Goal: Information Seeking & Learning: Learn about a topic

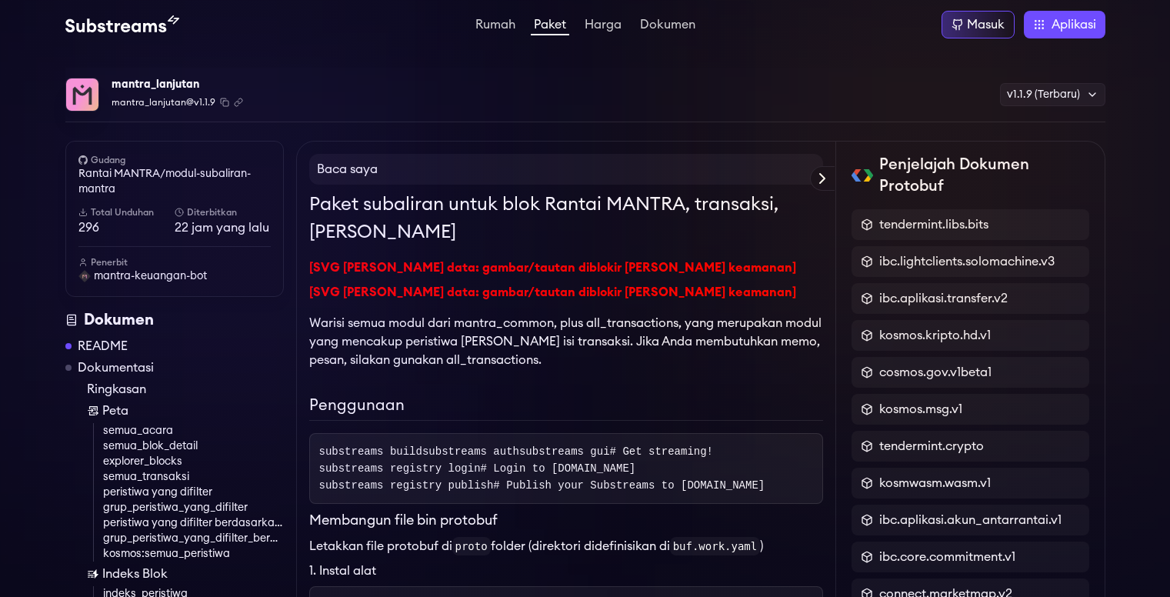
scroll to position [384, 0]
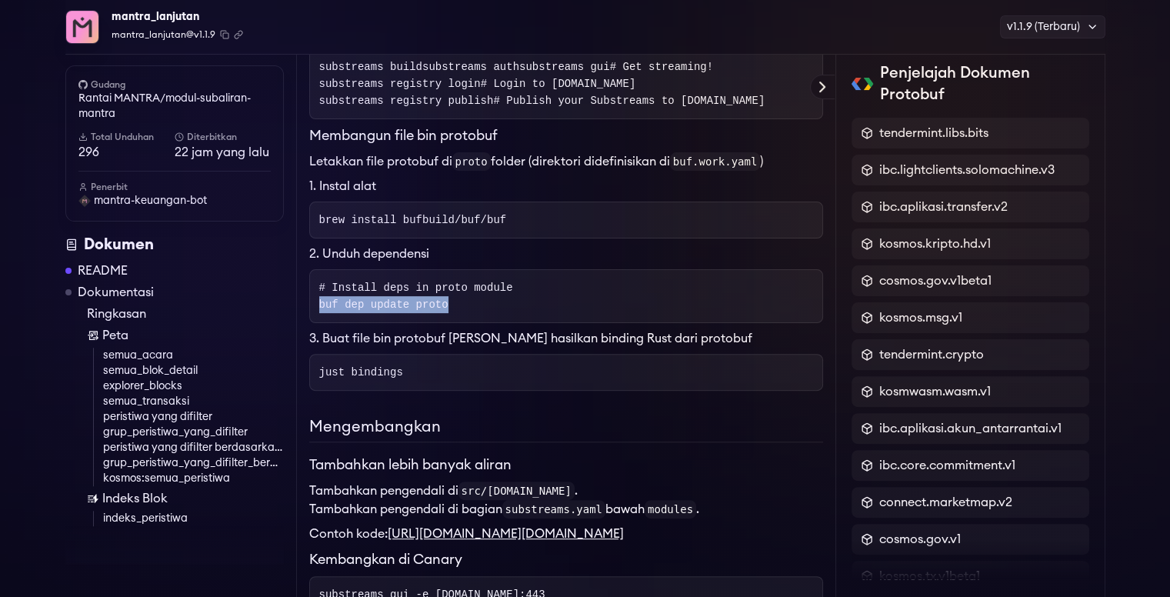
click at [453, 323] on pre "# Install deps in proto module buf dep update proto" at bounding box center [566, 296] width 514 height 54
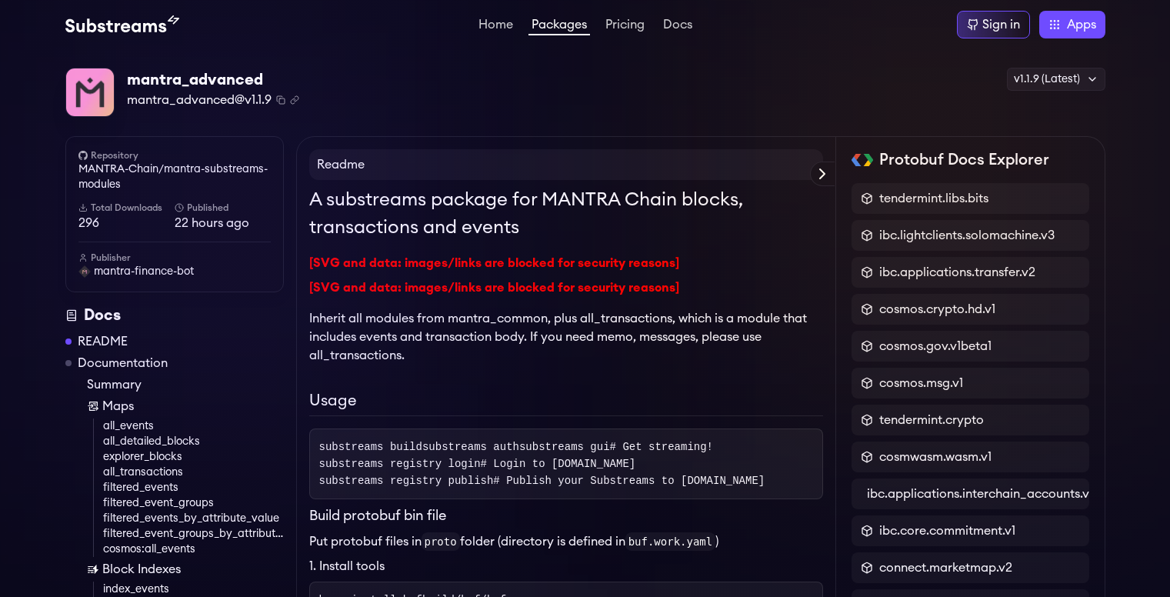
scroll to position [384, 0]
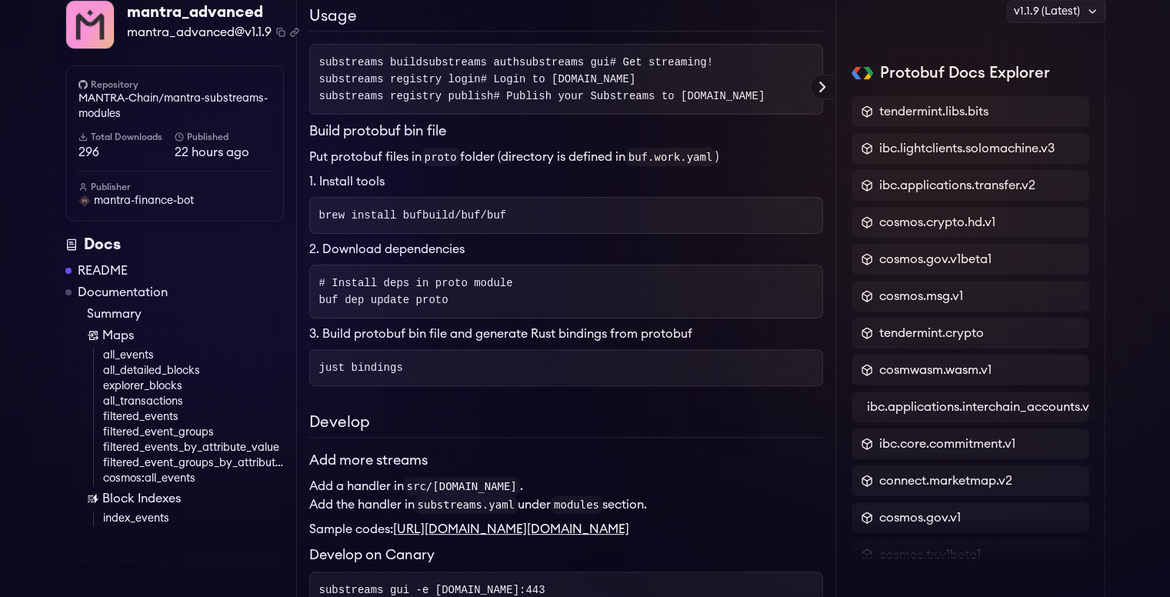
click at [421, 62] on pre "substreams build substreams auth substreams gui # Get streaming! substreams reg…" at bounding box center [566, 79] width 514 height 71
drag, startPoint x: 320, startPoint y: 108, endPoint x: 488, endPoint y: 108, distance: 167.6
click at [488, 85] on span "substreams registry login # Login to substreams.dev" at bounding box center [477, 79] width 317 height 12
copy span "substreams registry login"
drag, startPoint x: 317, startPoint y: 244, endPoint x: 534, endPoint y: 234, distance: 217.1
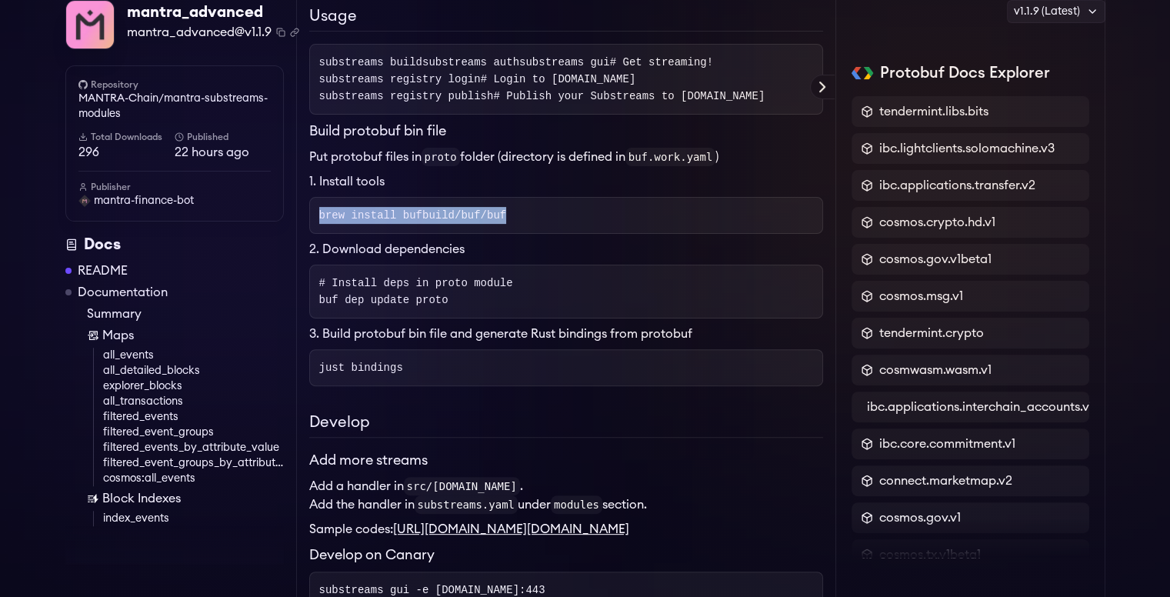
click at [534, 234] on pre "brew install bufbuild/buf/buf" at bounding box center [566, 215] width 514 height 37
copy span "brew install bufbuild/buf/buf"
click at [555, 311] on pre "# Install deps in proto module buf dep update proto" at bounding box center [566, 292] width 514 height 54
click at [350, 318] on pre "# Install deps in proto module buf dep update proto" at bounding box center [566, 292] width 514 height 54
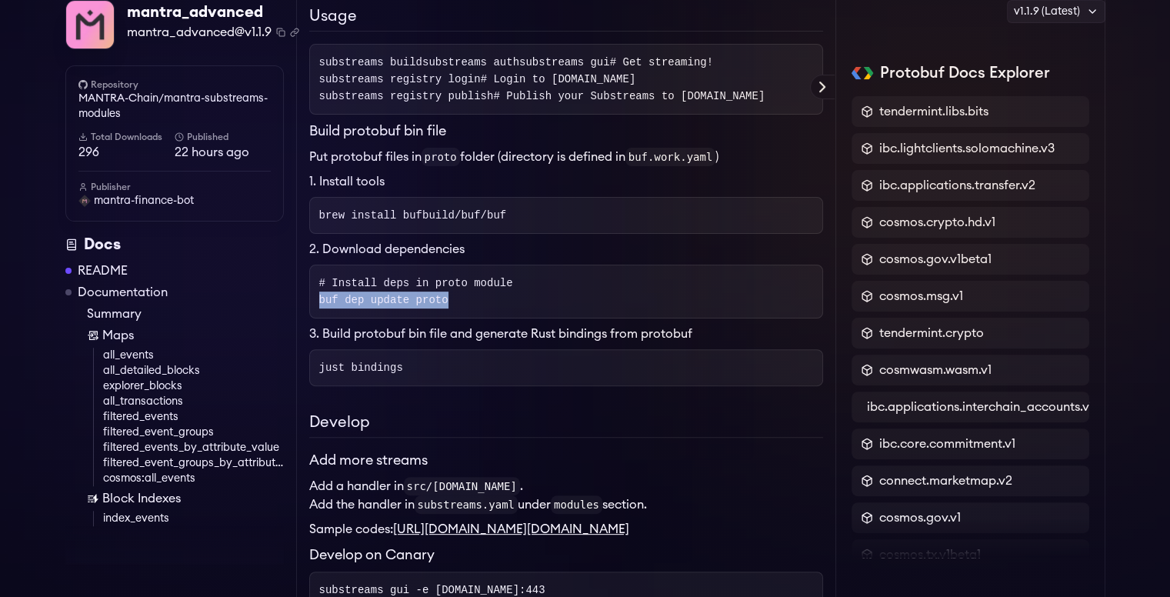
drag, startPoint x: 316, startPoint y: 327, endPoint x: 437, endPoint y: 328, distance: 120.7
click at [437, 318] on pre "# Install deps in proto module buf dep update proto" at bounding box center [566, 292] width 514 height 54
copy span "buf dep update proto"
click at [565, 234] on pre "brew install bufbuild/buf/buf" at bounding box center [566, 215] width 514 height 37
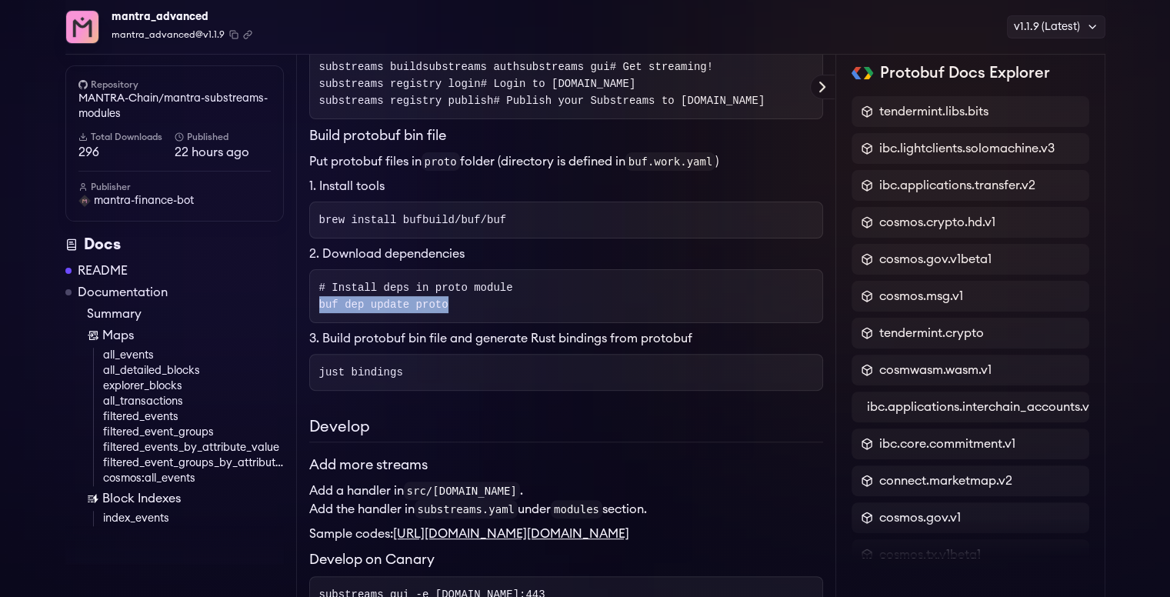
scroll to position [543, 0]
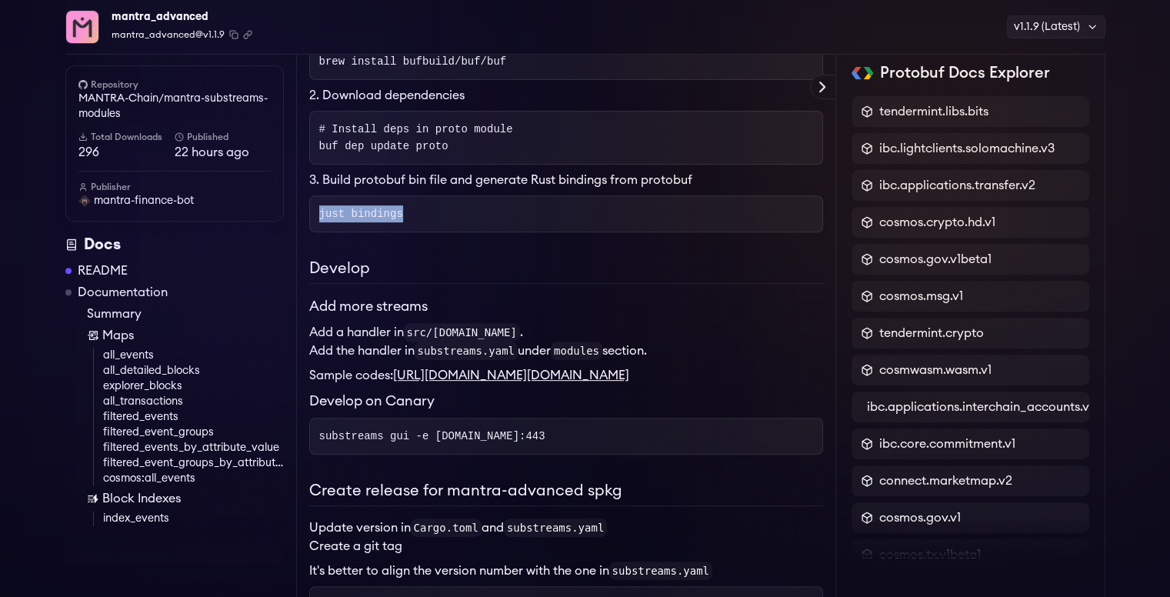
drag, startPoint x: 316, startPoint y: 236, endPoint x: 422, endPoint y: 251, distance: 107.1
click at [422, 232] on pre "just bindings" at bounding box center [566, 213] width 514 height 37
copy span "just bindings"
drag, startPoint x: 464, startPoint y: 301, endPoint x: 448, endPoint y: 283, distance: 24.5
click at [464, 284] on h2 "Develop" at bounding box center [566, 270] width 514 height 27
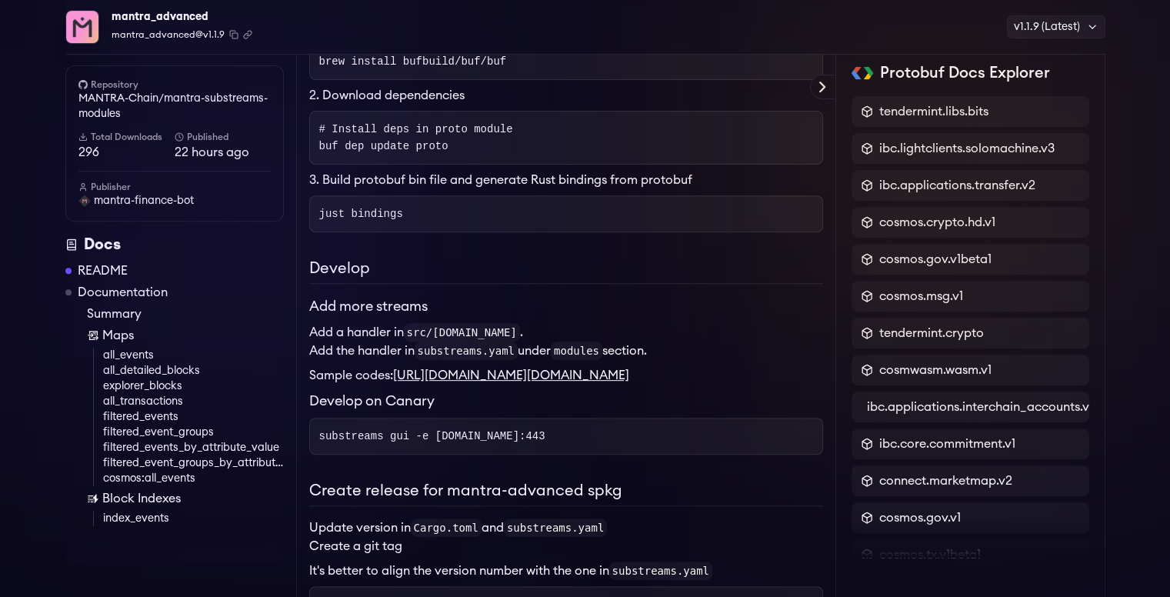
scroll to position [466, 0]
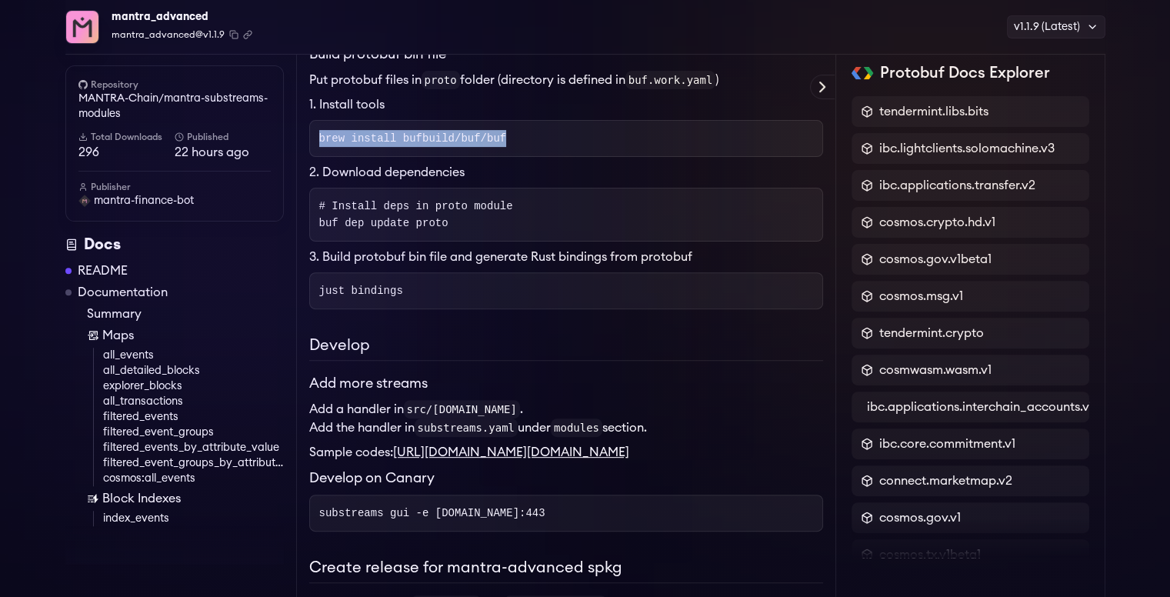
drag, startPoint x: 318, startPoint y: 165, endPoint x: 440, endPoint y: 170, distance: 121.6
click at [510, 157] on pre "brew install bufbuild/buf/buf" at bounding box center [566, 138] width 514 height 37
copy span "brew install bufbuild/buf/buf"
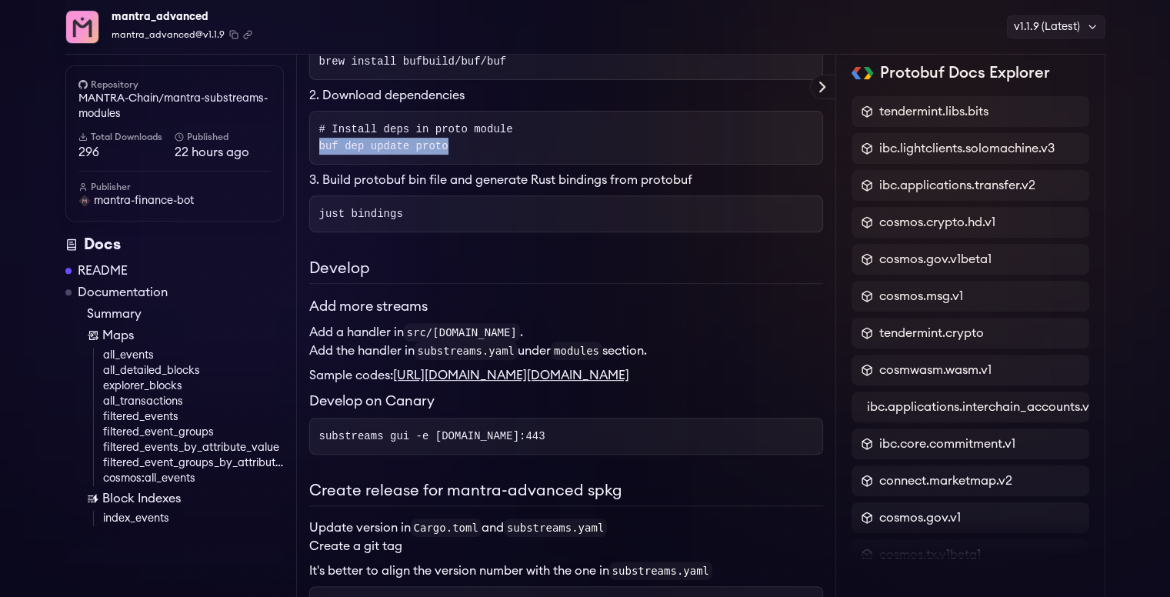
drag, startPoint x: 315, startPoint y: 173, endPoint x: 381, endPoint y: 176, distance: 66.2
click at [455, 165] on pre "# Install deps in proto module buf dep update proto" at bounding box center [566, 138] width 514 height 54
copy span "buf dep update proto"
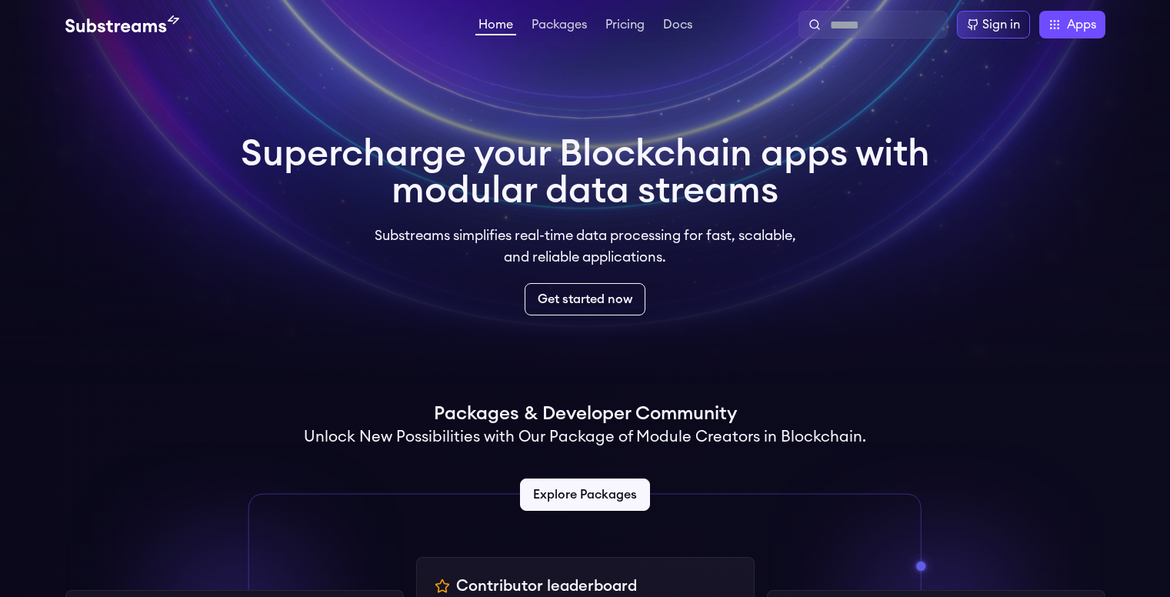
scroll to position [309, 0]
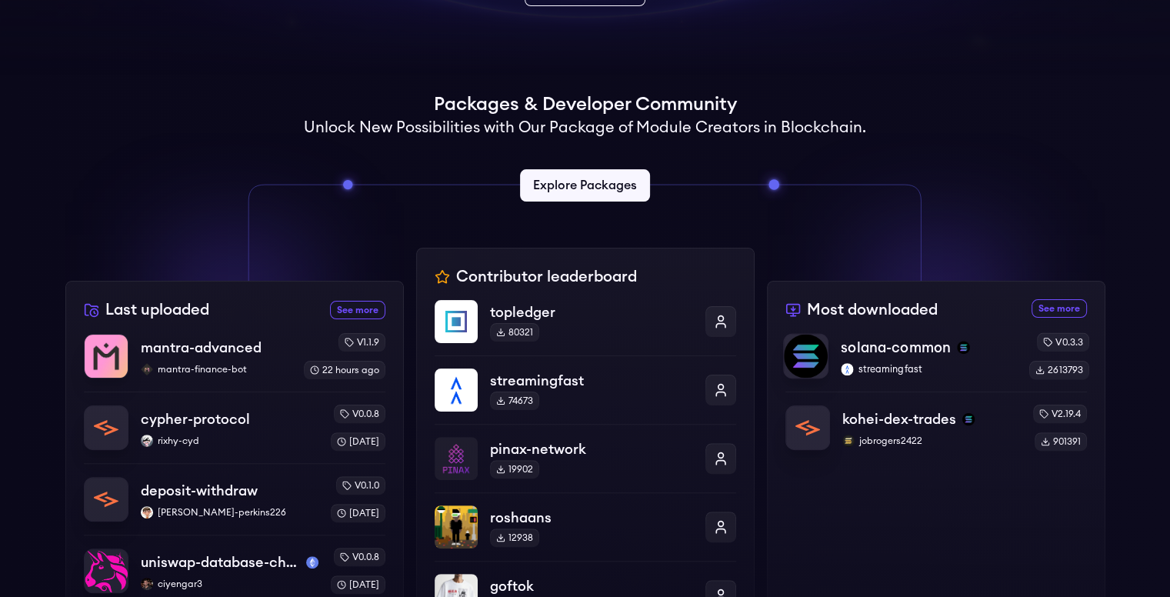
click at [880, 364] on p "streamingfast" at bounding box center [927, 369] width 175 height 12
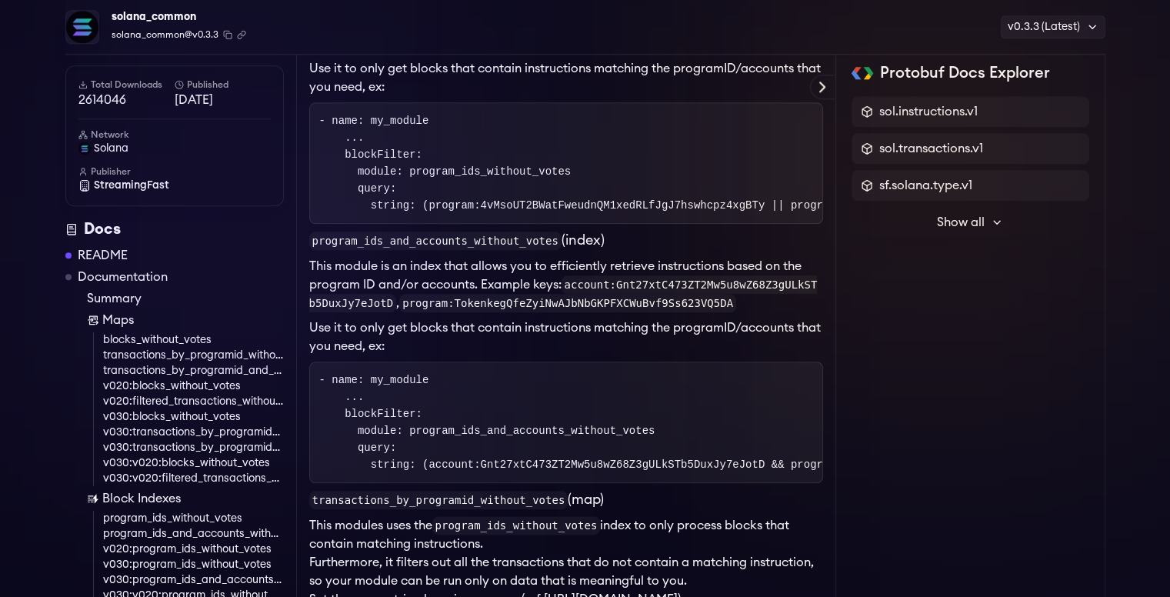
scroll to position [1857, 0]
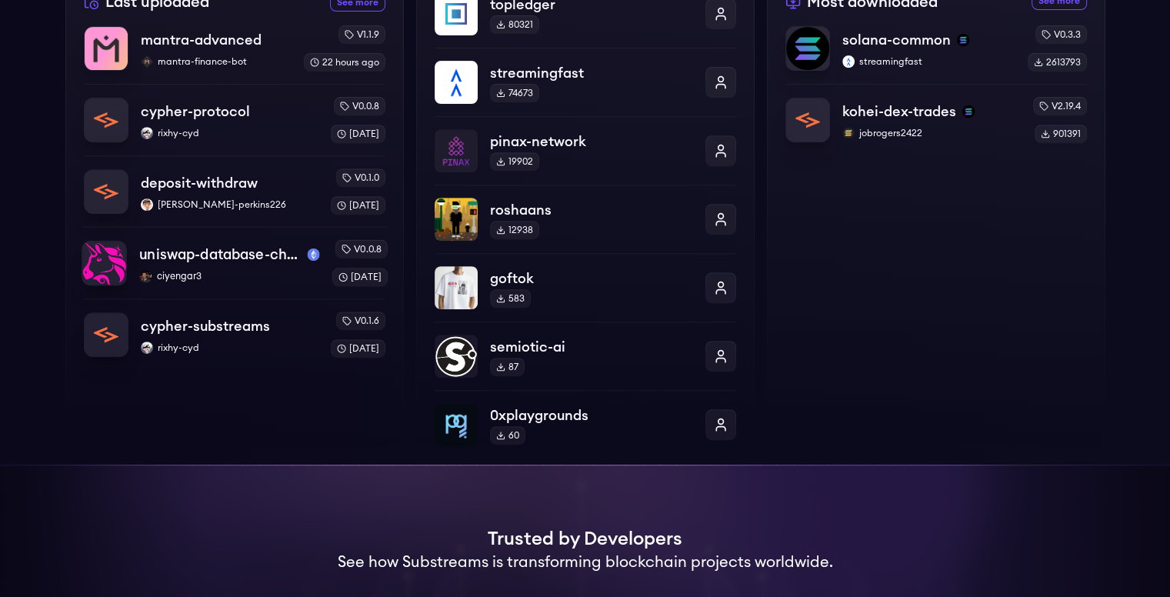
scroll to position [463, 0]
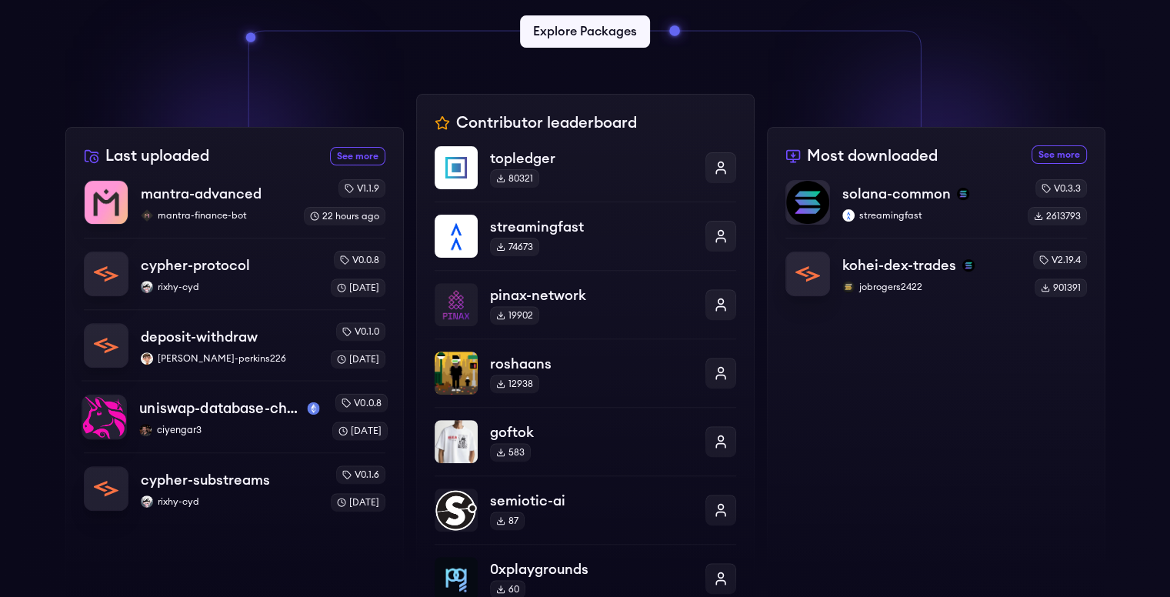
click at [163, 405] on p "uniswap-database-changes-mainnet" at bounding box center [219, 409] width 161 height 22
click at [566, 29] on link "Explore Packages" at bounding box center [585, 32] width 136 height 34
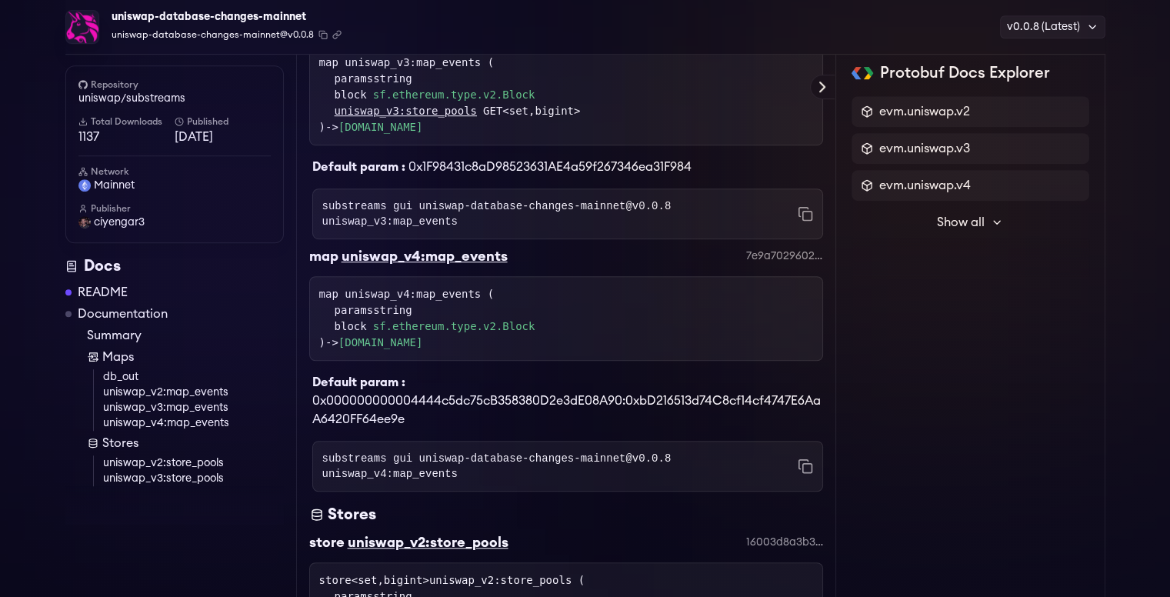
scroll to position [923, 0]
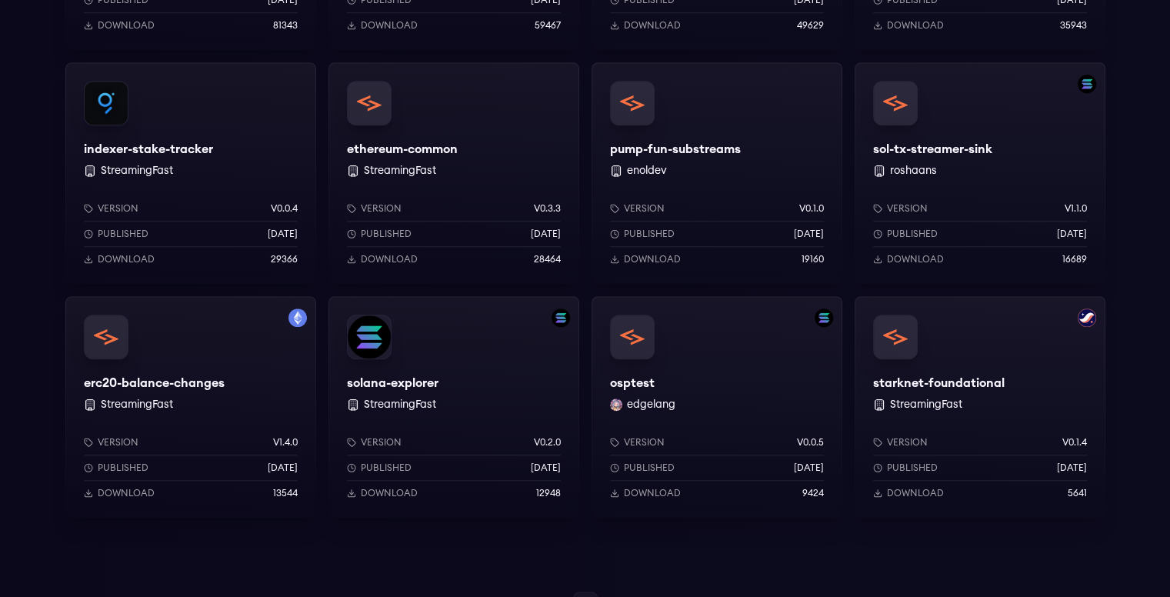
scroll to position [1057, 0]
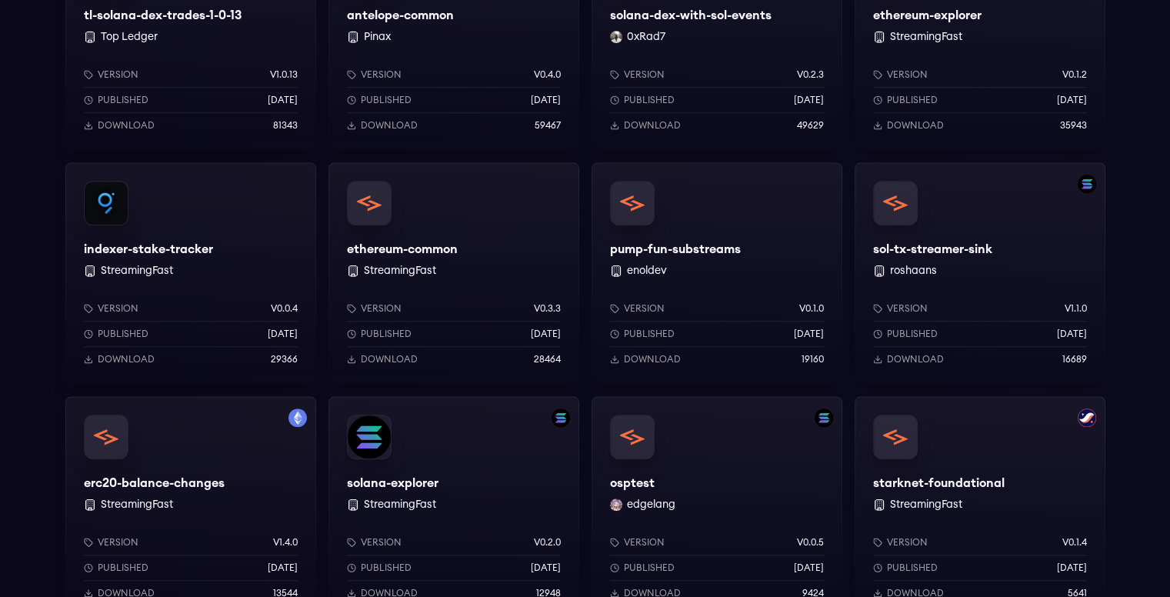
click at [369, 213] on div "ethereum-common StreamingFast Version v0.3.3 Published 2 months ago Download 28…" at bounding box center [453, 272] width 251 height 221
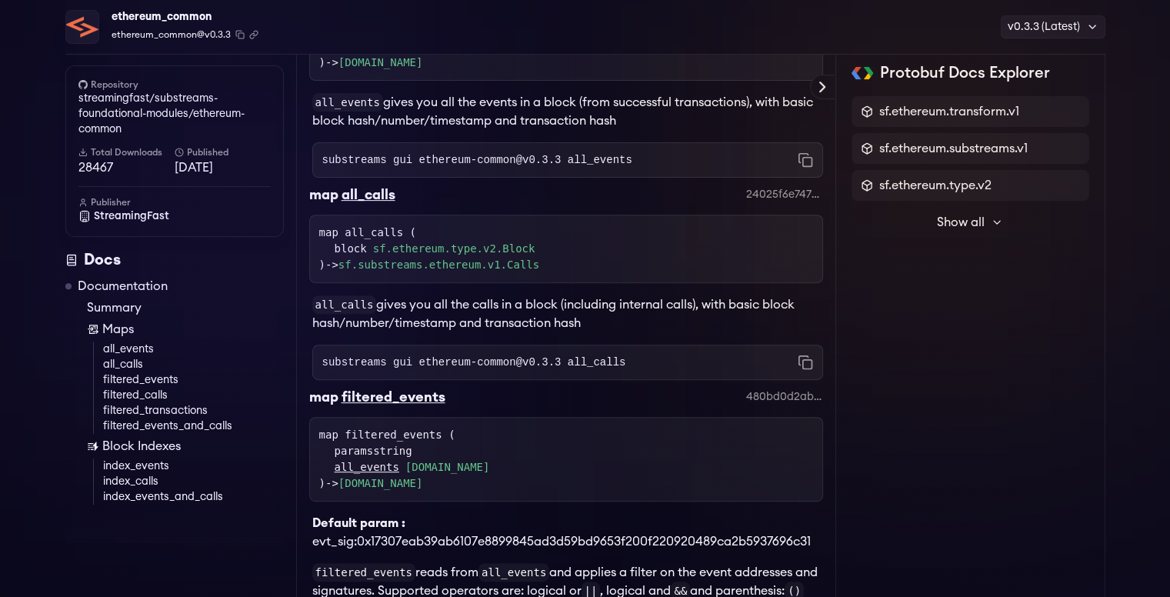
scroll to position [615, 0]
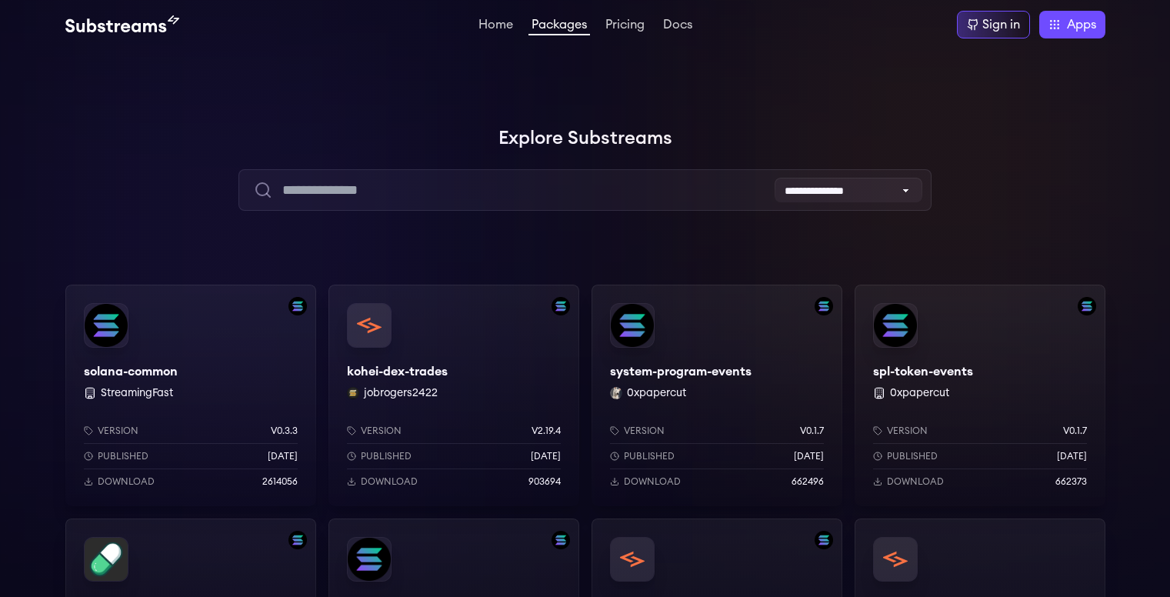
scroll to position [1057, 0]
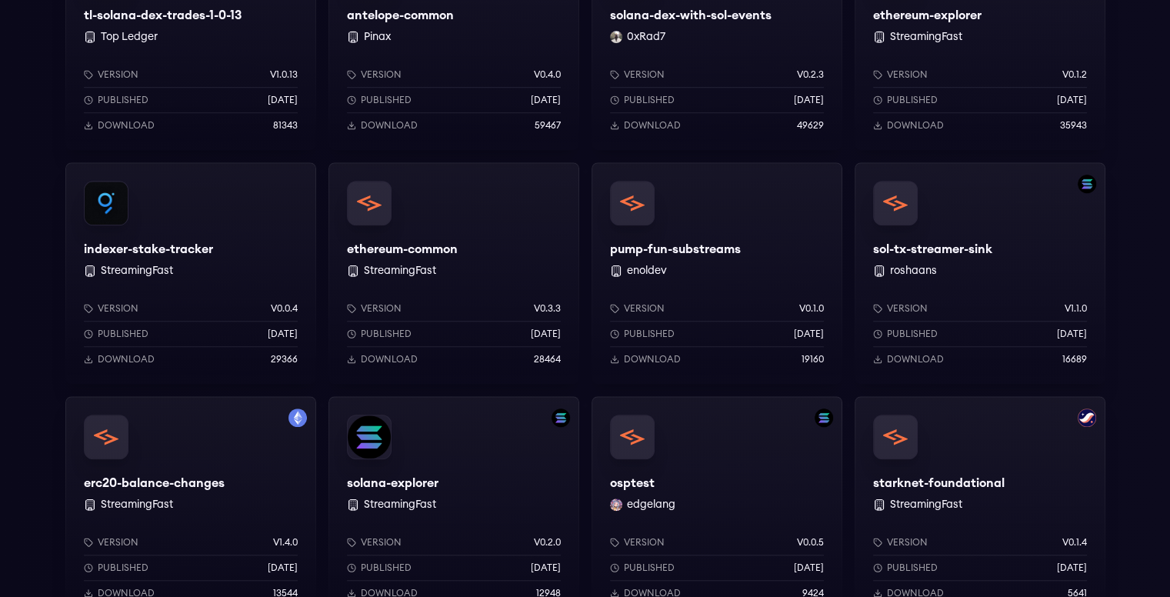
click at [145, 251] on div "indexer-stake-tracker StreamingFast Version v0.0.4 Published [DATE] Download 29…" at bounding box center [190, 272] width 251 height 221
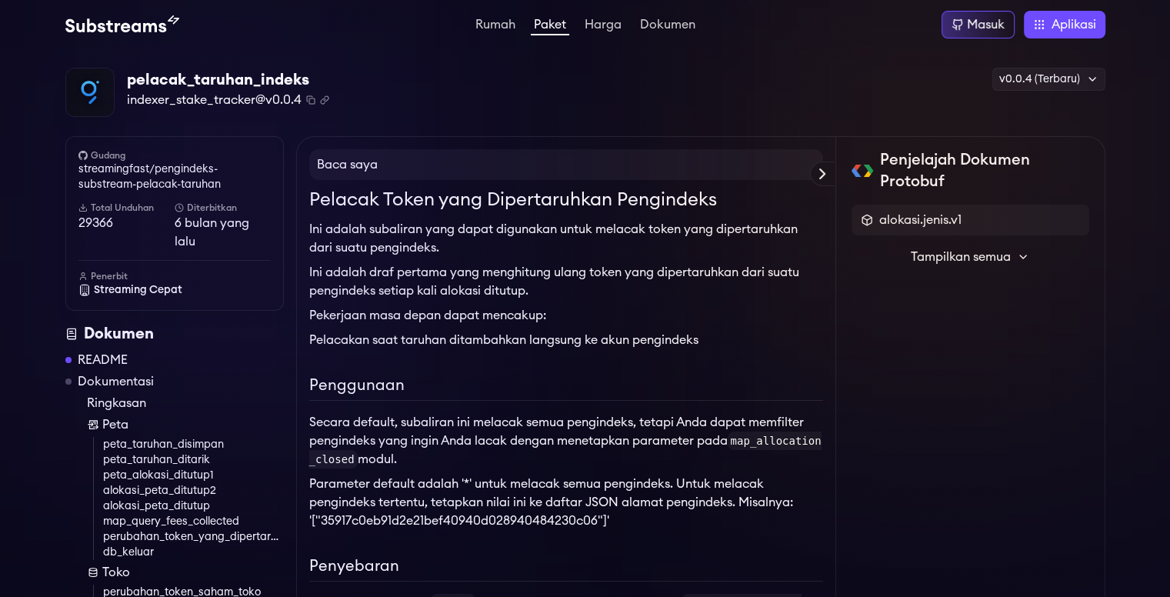
click at [505, 103] on div "pelacak_taruhan_indeks indexer_stake_tracker@v0.0.4 Disalin! Disalin! v0.0.4 (T…" at bounding box center [585, 93] width 1040 height 50
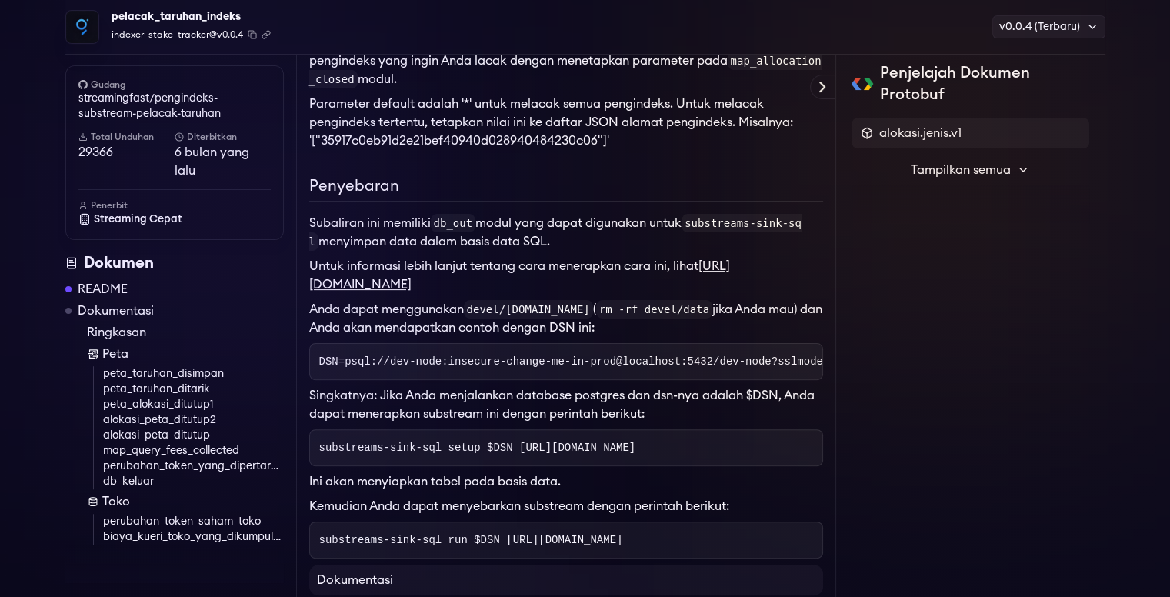
click at [468, 287] on font "https://github.com/streamingfast/substreams-sink-sql" at bounding box center [519, 275] width 421 height 31
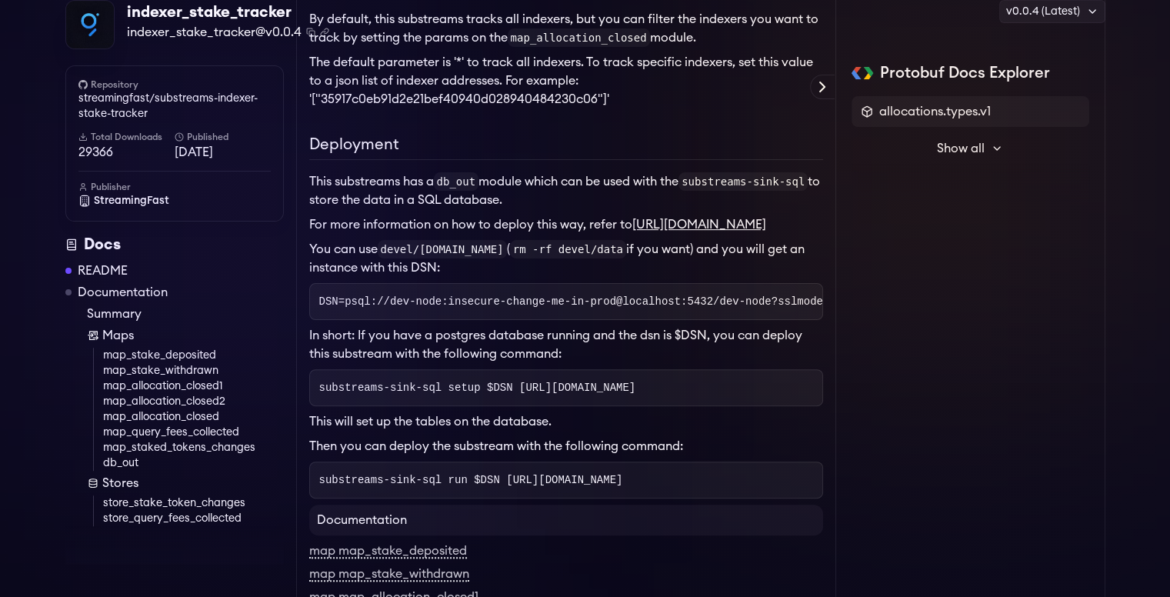
scroll to position [384, 0]
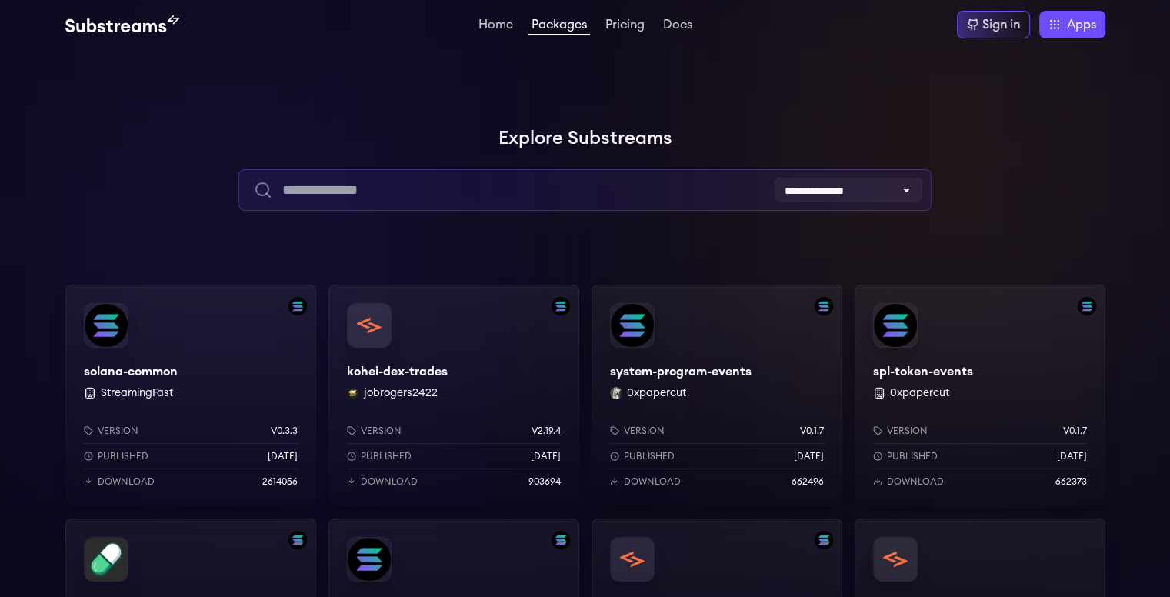
click at [308, 183] on input "text" at bounding box center [584, 190] width 693 height 42
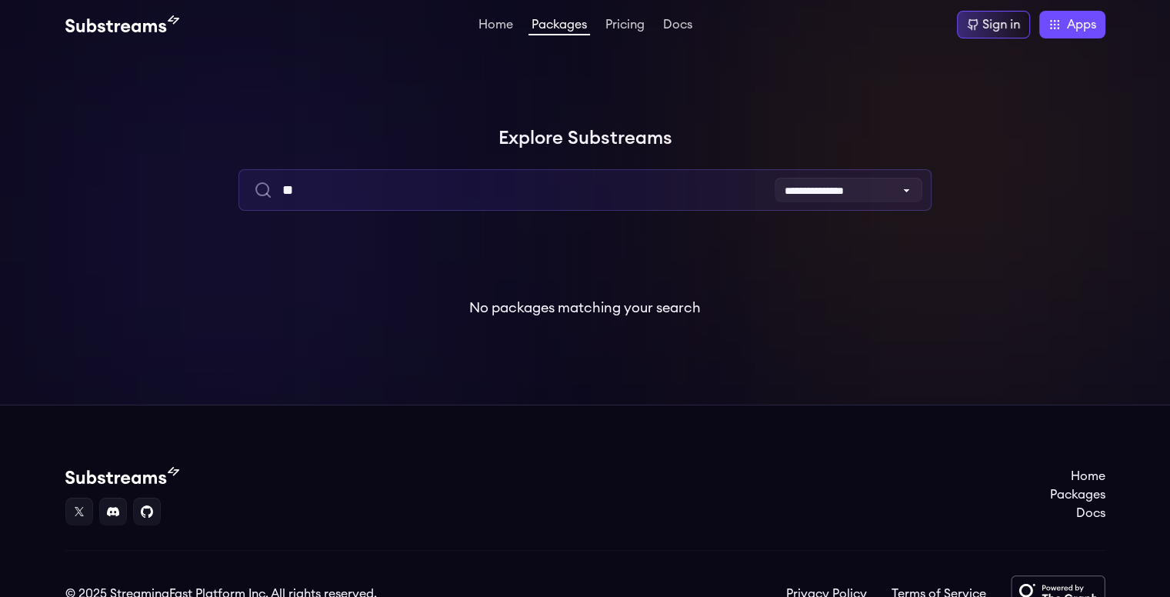
type input "*"
click at [355, 186] on input "*****" at bounding box center [584, 190] width 693 height 42
type input "*"
type input "*****"
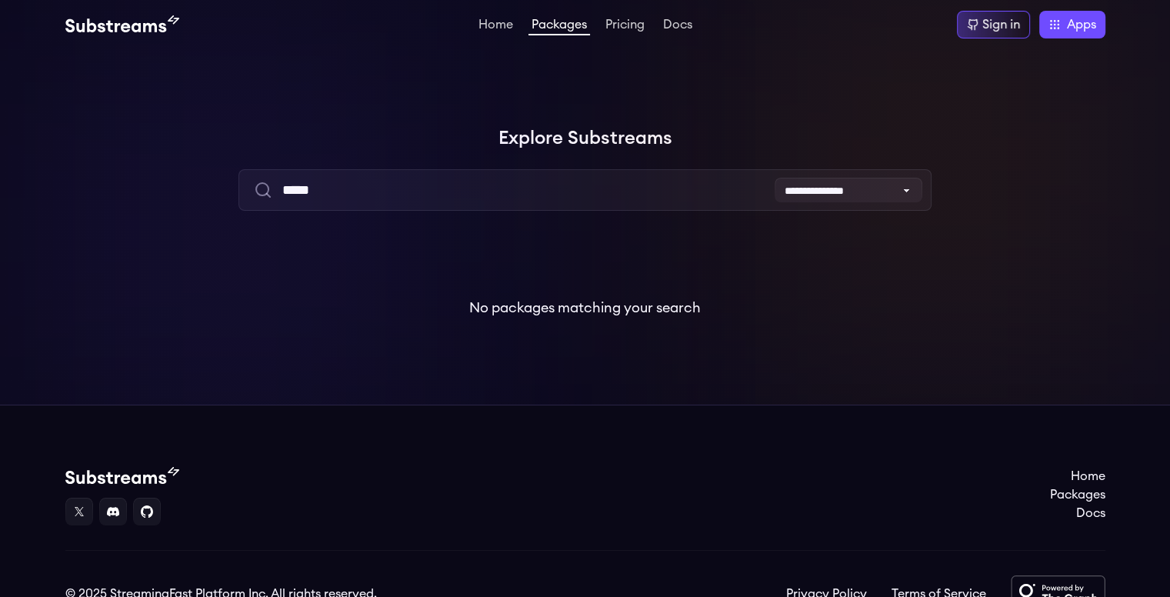
click at [871, 454] on footer "Home Packages Docs © 2025 StreamingFast Platform Inc. All rights reserved. Priv…" at bounding box center [585, 538] width 1170 height 269
click at [853, 191] on select "**********" at bounding box center [848, 190] width 148 height 25
click at [702, 227] on div "**********" at bounding box center [585, 227] width 1170 height 208
click at [997, 22] on div "Sign in" at bounding box center [1001, 24] width 38 height 18
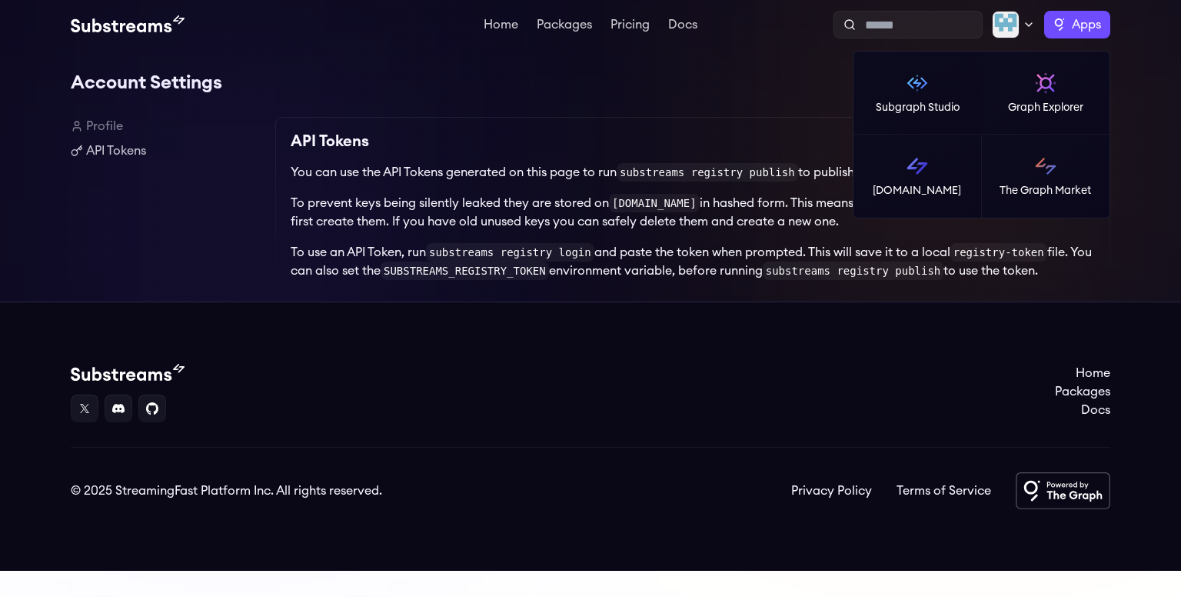
click at [1061, 26] on label "Apps" at bounding box center [1077, 25] width 66 height 28
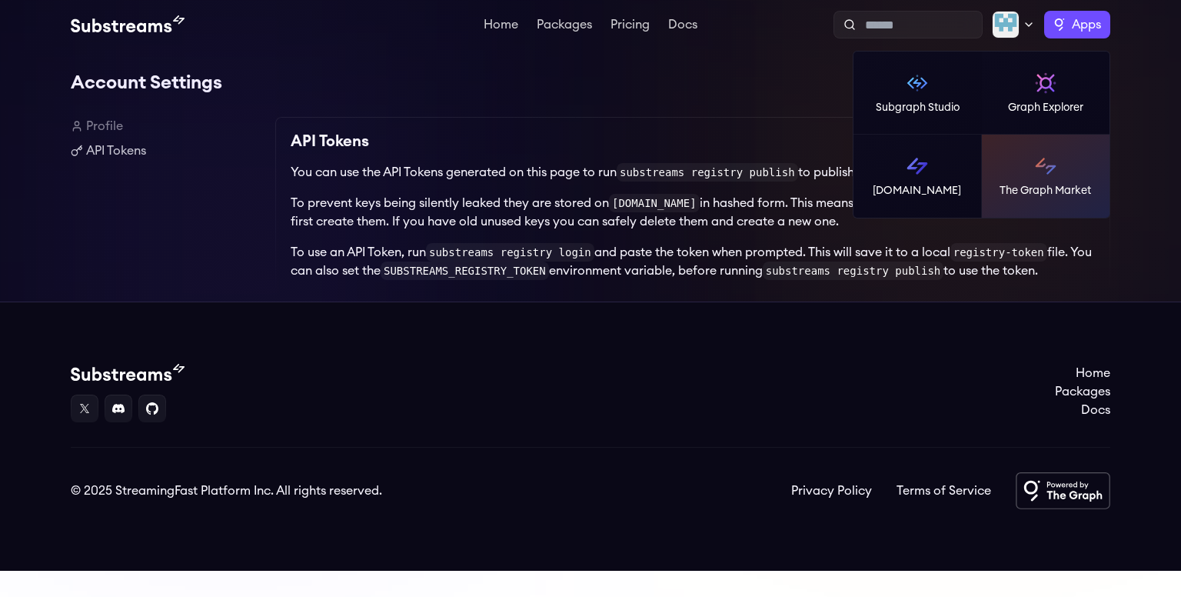
click at [1040, 165] on img at bounding box center [1045, 166] width 25 height 25
